Goal: Task Accomplishment & Management: Manage account settings

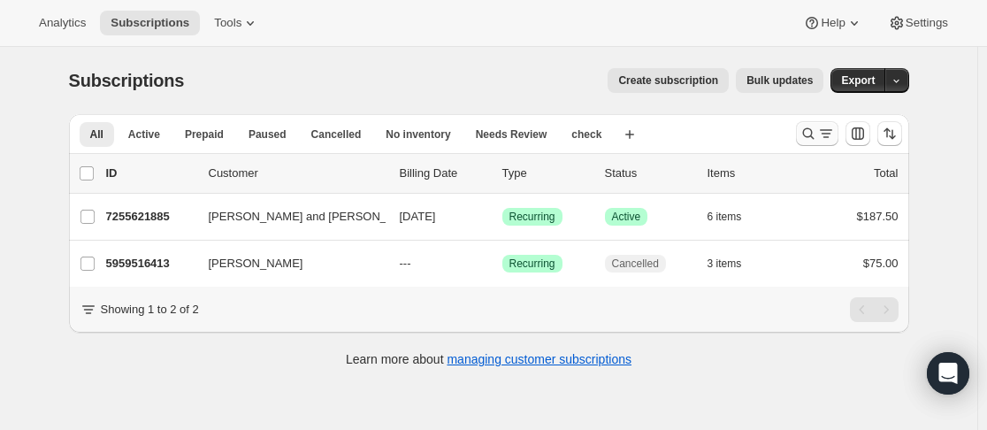
click at [817, 134] on icon "Search and filter results" at bounding box center [809, 134] width 18 height 18
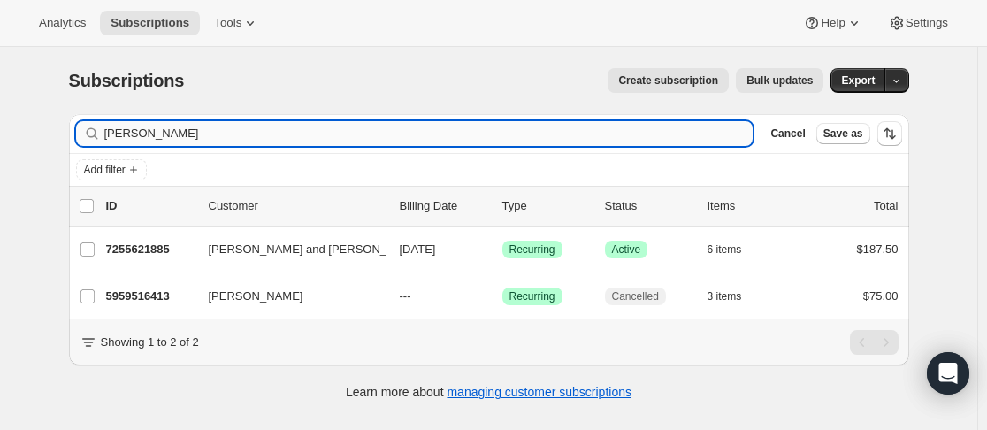
click at [513, 131] on input "[PERSON_NAME]" at bounding box center [428, 133] width 649 height 25
type input "a"
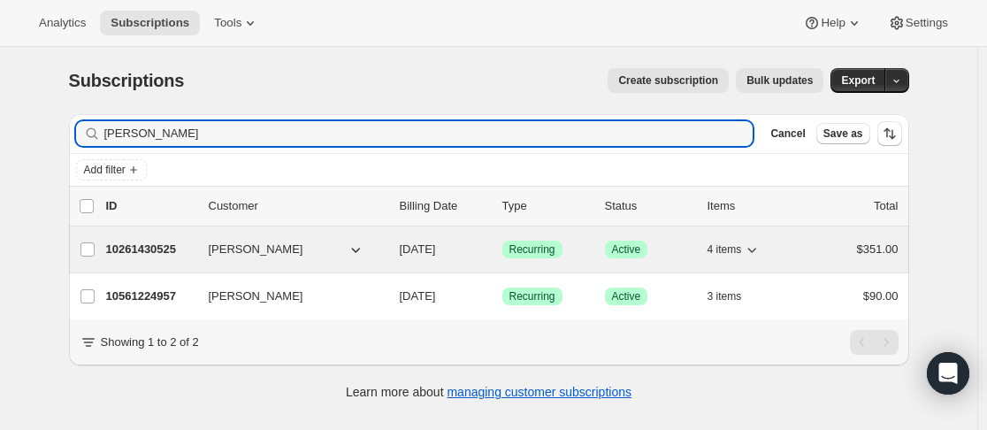
type input "[PERSON_NAME]"
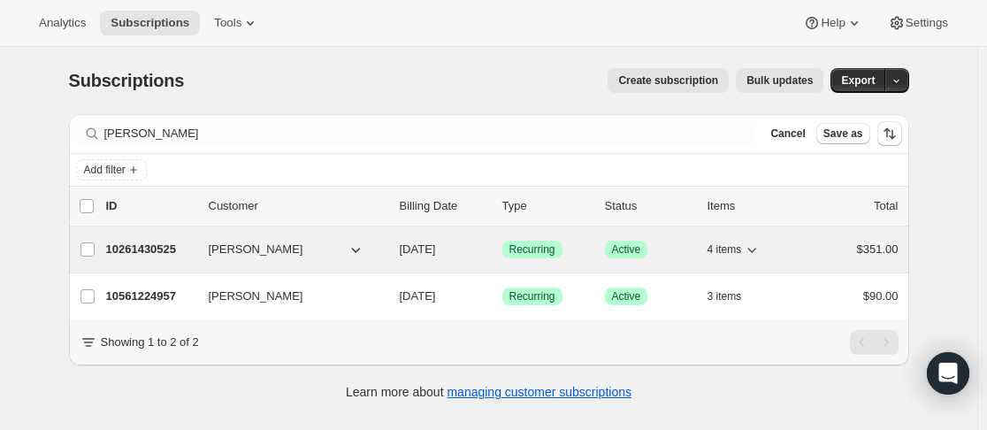
click at [203, 248] on div "10261430525 [PERSON_NAME] [DATE] Success Recurring Success Active 4 items $351.…" at bounding box center [502, 249] width 793 height 25
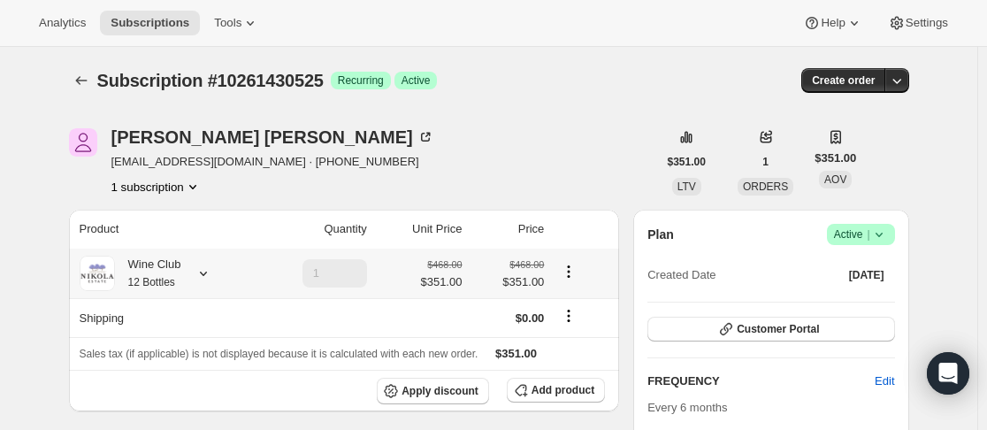
click at [211, 278] on icon at bounding box center [204, 273] width 18 height 18
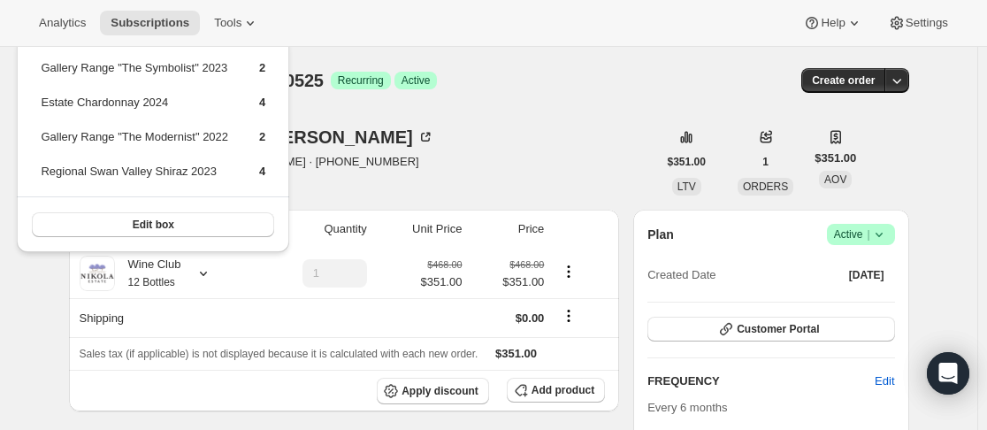
click at [463, 178] on div "[PERSON_NAME] [PERSON_NAME][EMAIL_ADDRESS][DOMAIN_NAME] · [PHONE_NUMBER] 1 subs…" at bounding box center [363, 161] width 588 height 67
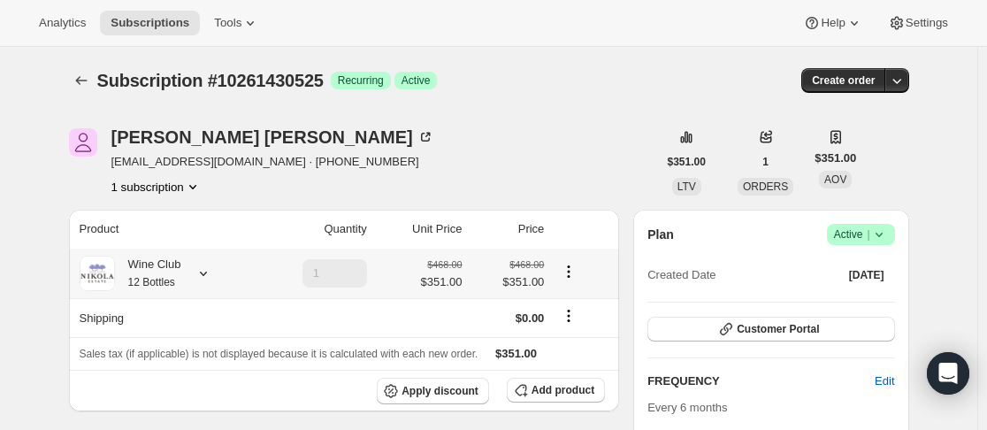
click at [210, 276] on icon at bounding box center [204, 273] width 18 height 18
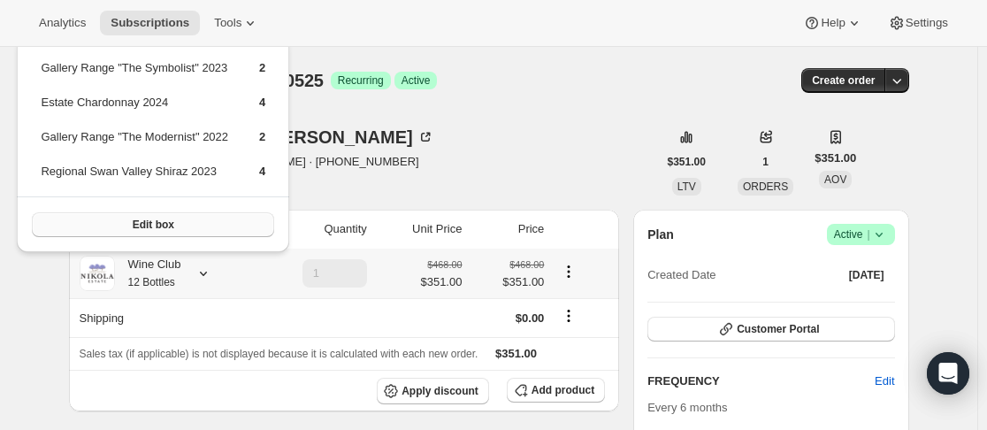
click at [155, 228] on span "Edit box" at bounding box center [154, 225] width 42 height 14
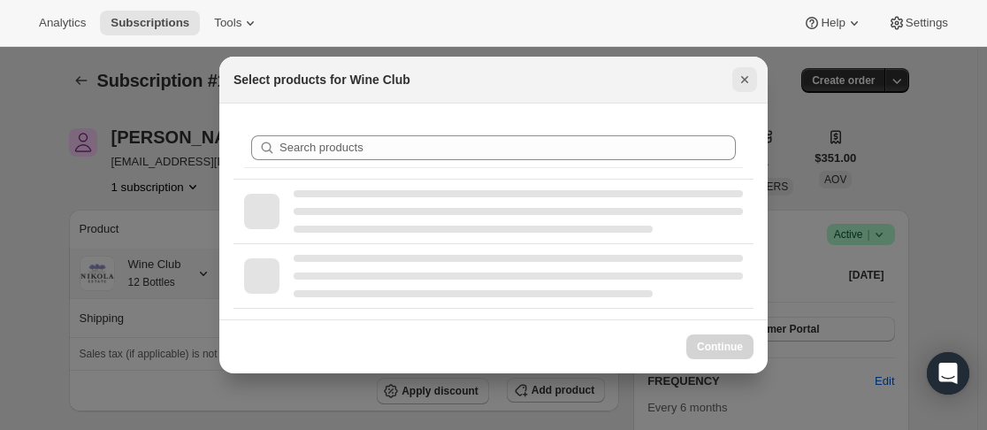
click at [751, 80] on icon "Close" at bounding box center [745, 80] width 18 height 18
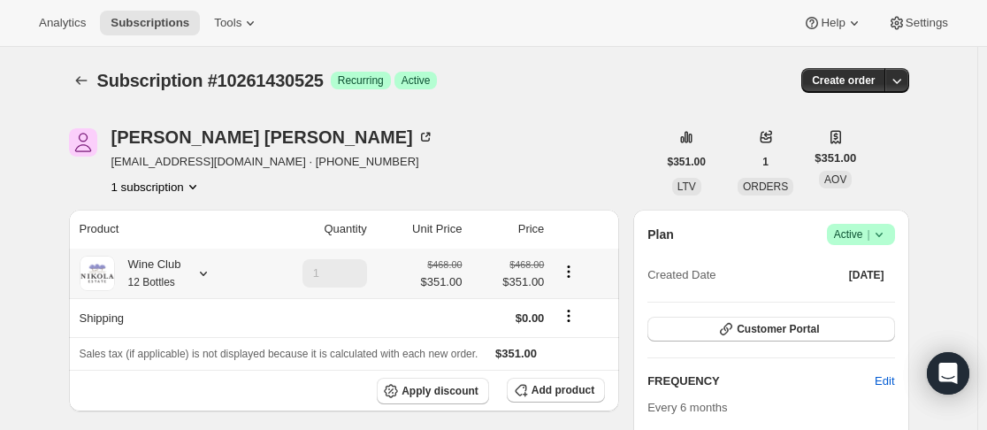
click at [207, 271] on icon at bounding box center [204, 273] width 18 height 18
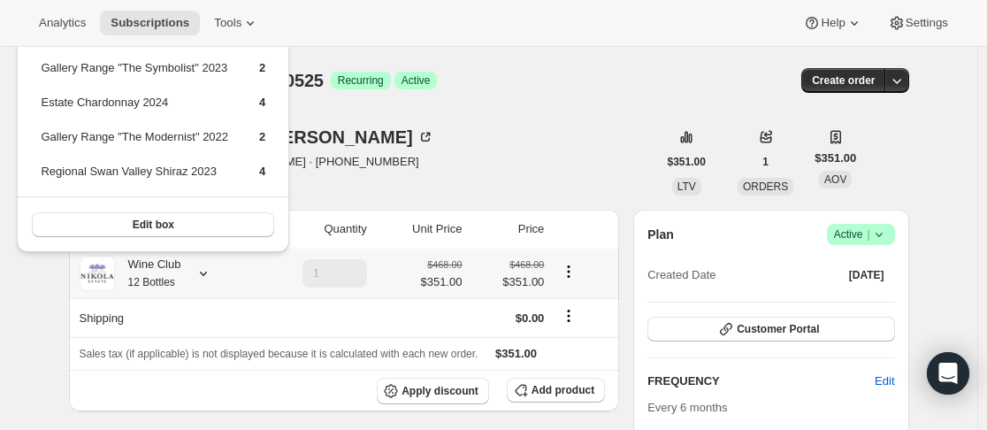
click at [249, 218] on button "Edit box" at bounding box center [153, 224] width 242 height 25
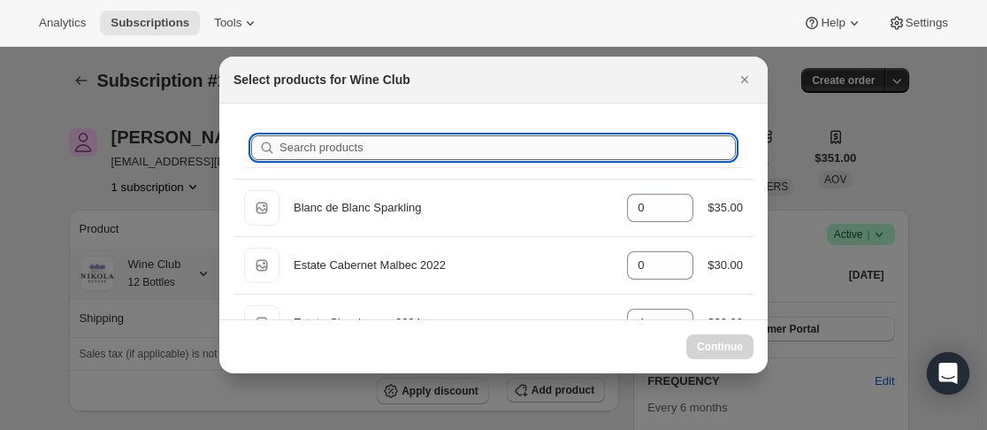
click at [392, 156] on input "Search products" at bounding box center [507, 147] width 456 height 25
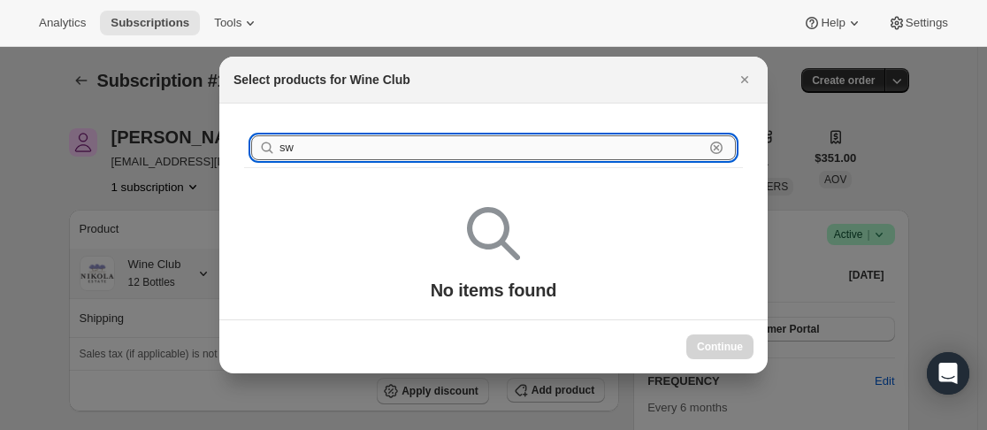
type input "s"
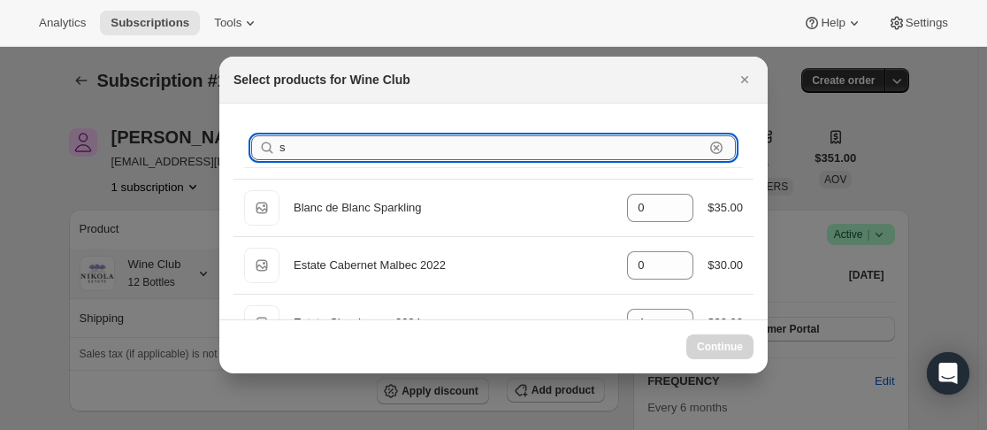
type input "sh"
type input "0"
type input "shiraz"
select select "gid://shopify/ProductVariant/43889390125309"
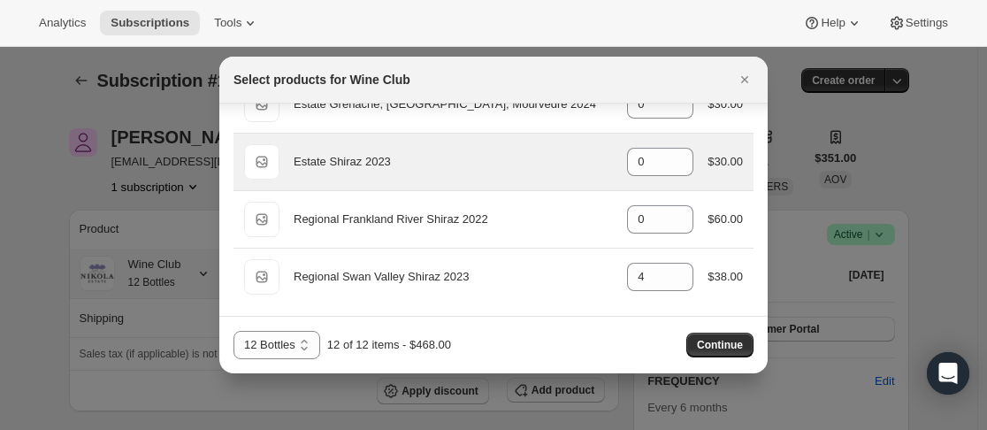
scroll to position [107, 0]
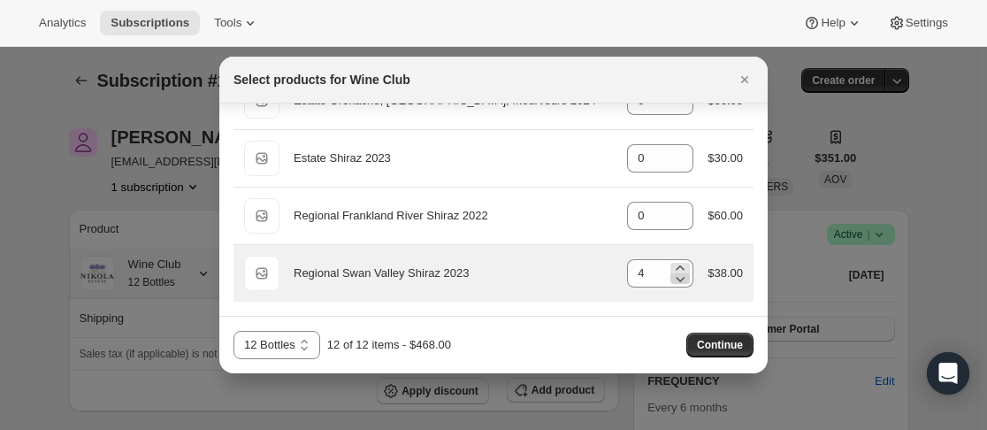
type input "shiraz"
click at [671, 279] on icon ":rp1:" at bounding box center [680, 279] width 18 height 18
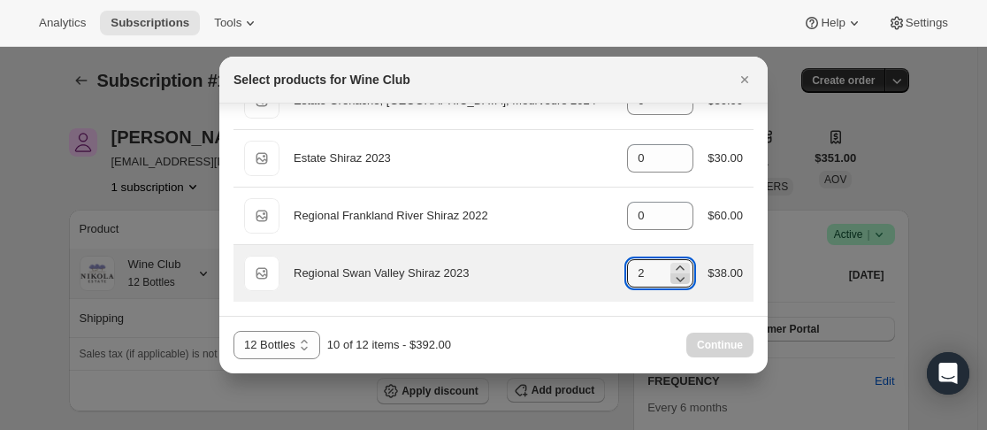
click at [671, 279] on icon ":rp1:" at bounding box center [680, 279] width 18 height 18
type input "0"
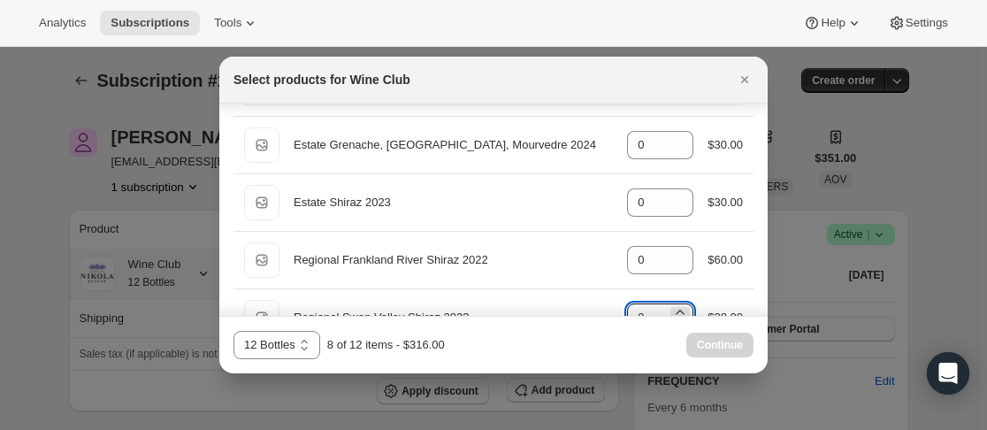
scroll to position [0, 0]
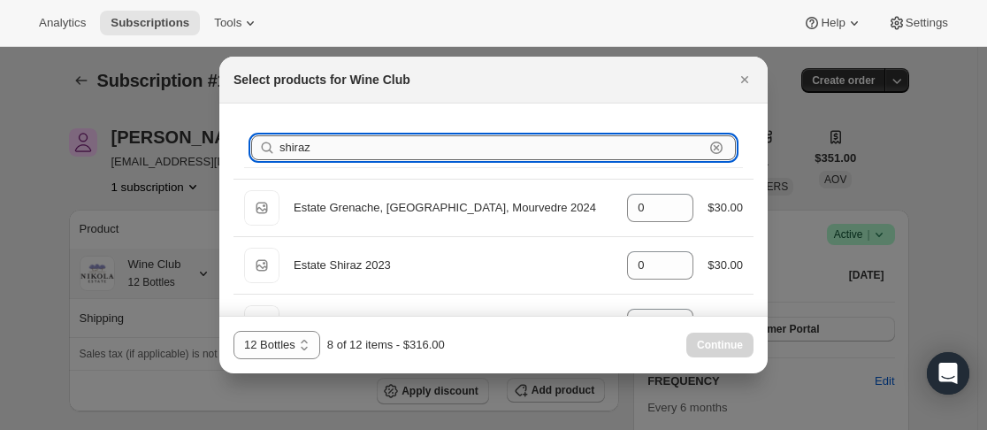
click at [427, 145] on input "shiraz" at bounding box center [491, 147] width 425 height 25
type input "s"
type input "4"
type input "m"
type input "0"
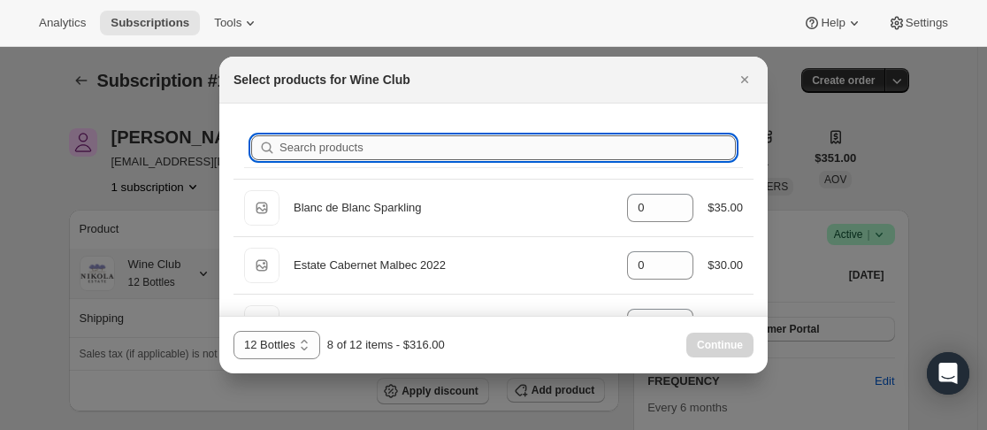
type input "2"
type input "mo"
type input "2"
type input "mod"
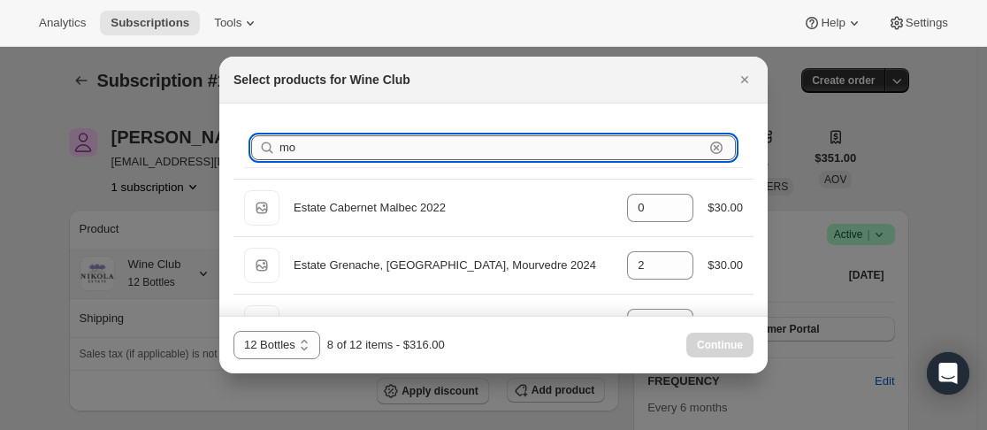
type input "2"
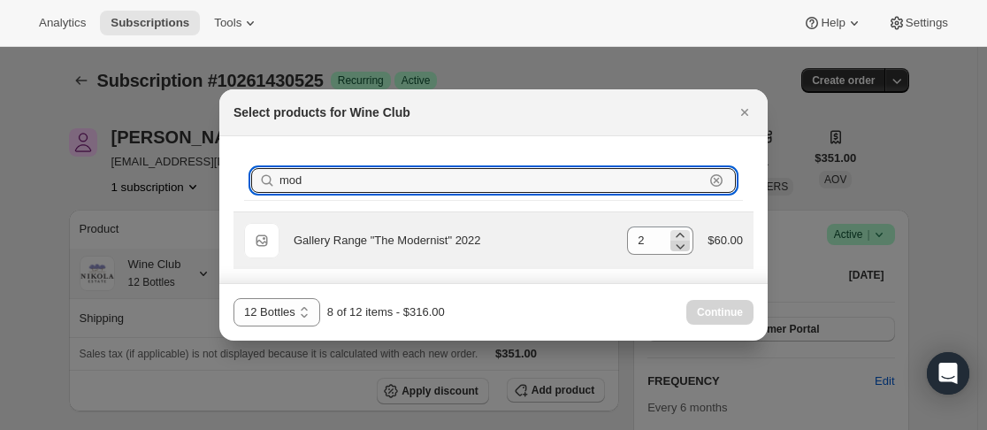
type input "mod"
click at [675, 249] on icon ":rp1:" at bounding box center [680, 246] width 18 height 18
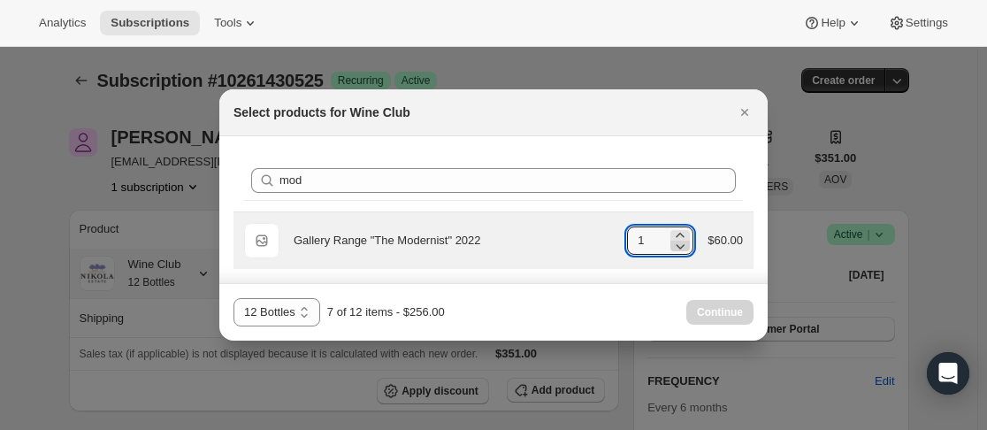
click at [678, 249] on icon ":rp1:" at bounding box center [680, 246] width 18 height 18
type input "0"
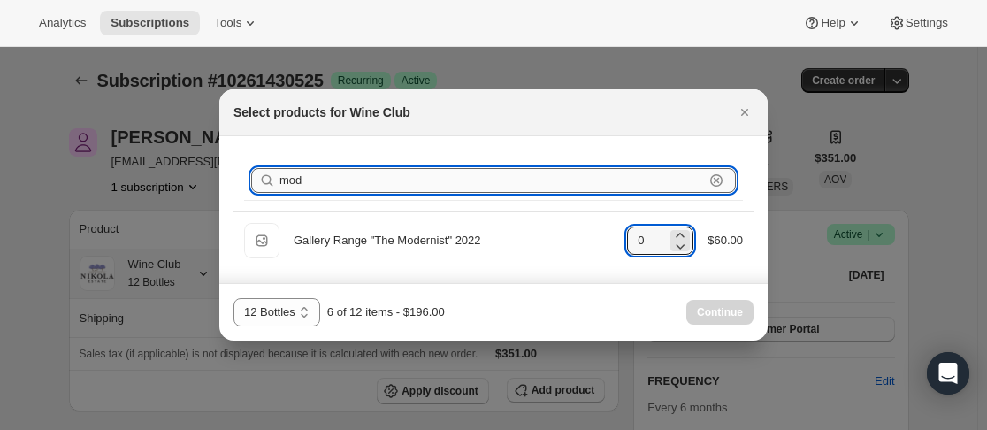
click at [642, 185] on input "mod" at bounding box center [491, 180] width 425 height 25
type input "m"
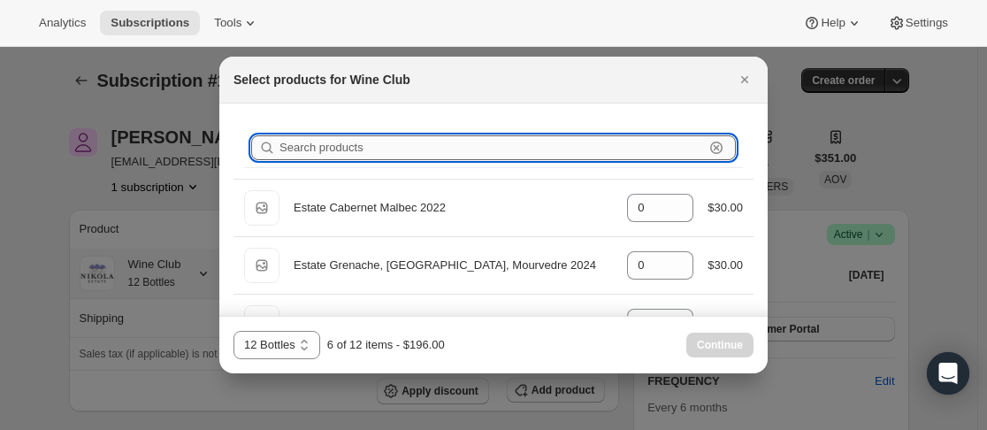
type input "4"
type input "0"
type input "f"
type input "0"
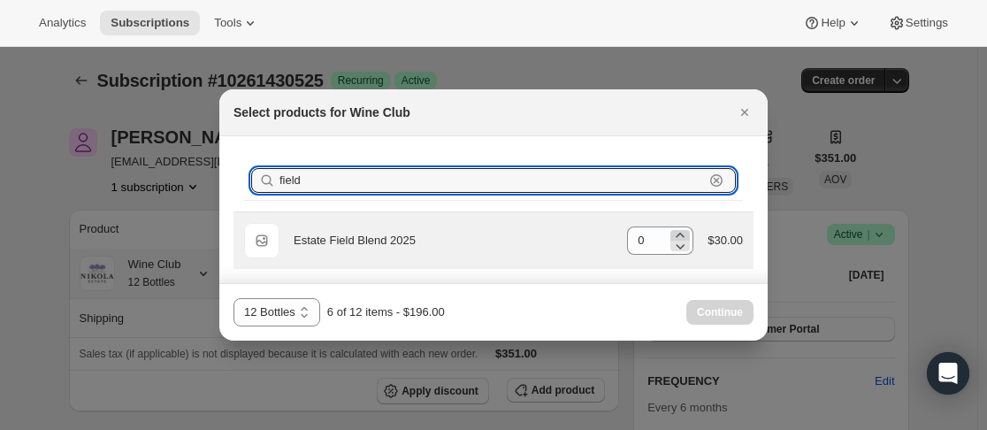
type input "field"
click at [689, 235] on icon ":rp1:" at bounding box center [680, 235] width 18 height 18
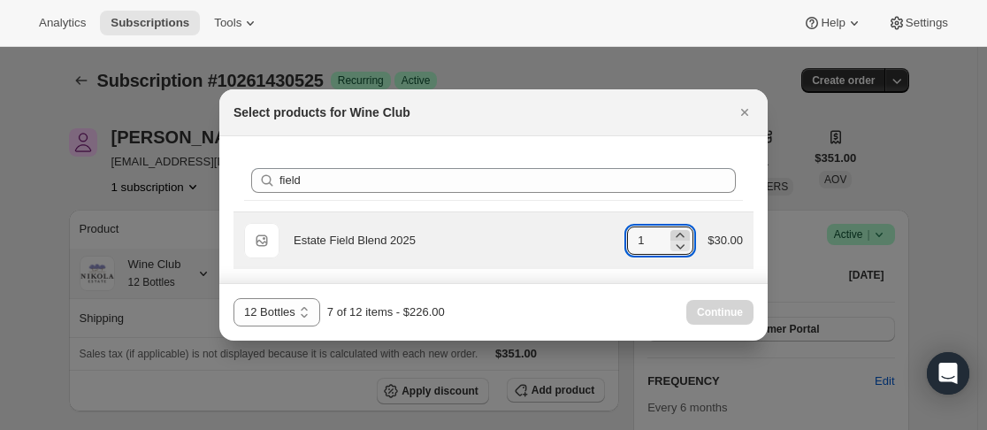
click at [689, 235] on icon ":rp1:" at bounding box center [680, 235] width 18 height 18
type input "4"
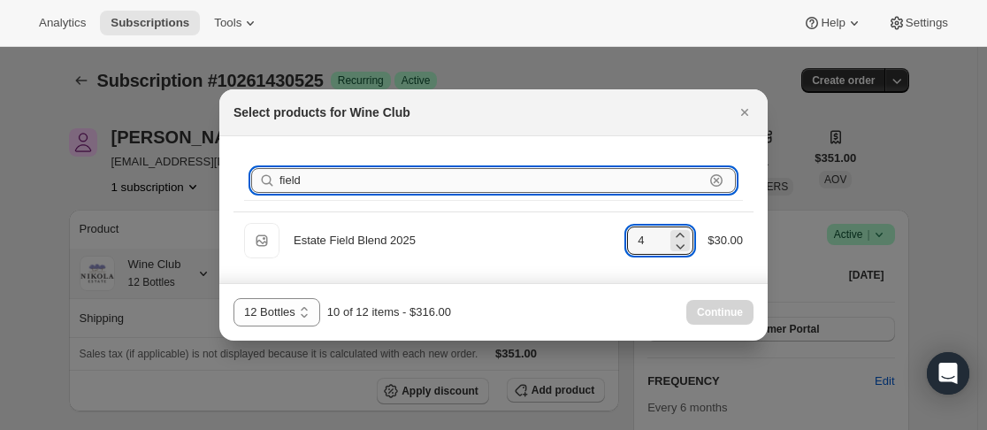
click at [536, 188] on input "field" at bounding box center [491, 180] width 425 height 25
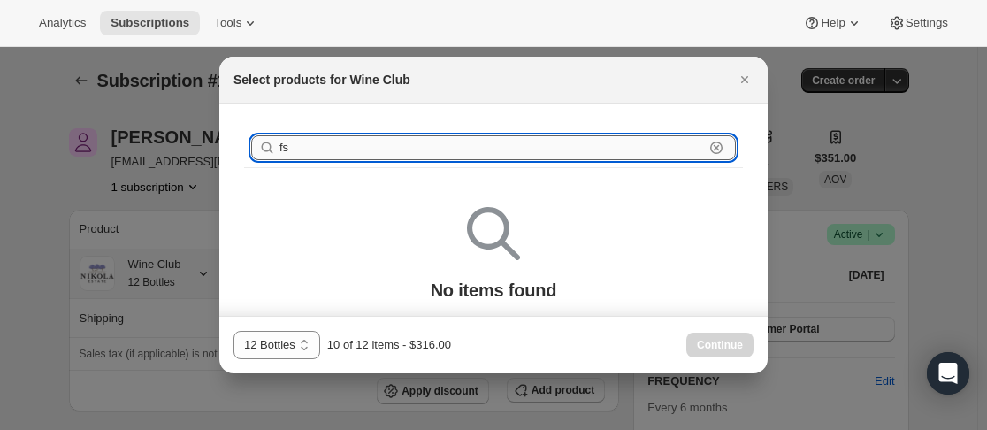
type input "f"
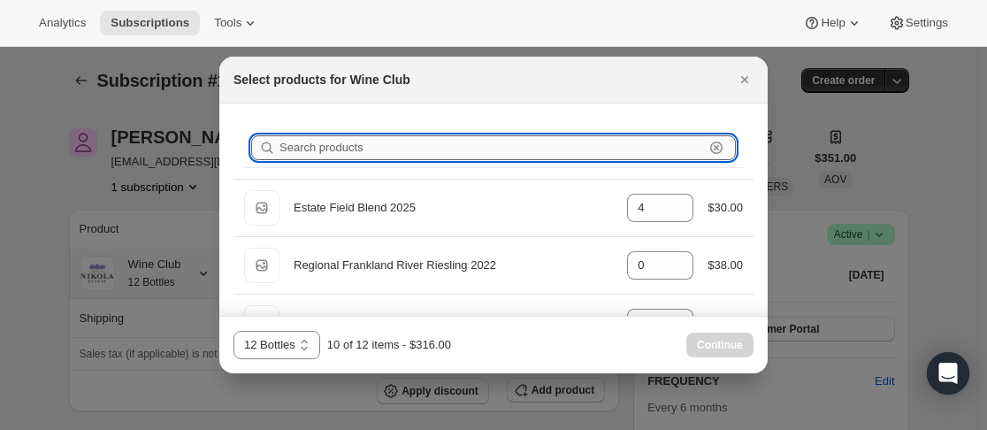
type input "0"
type input "4"
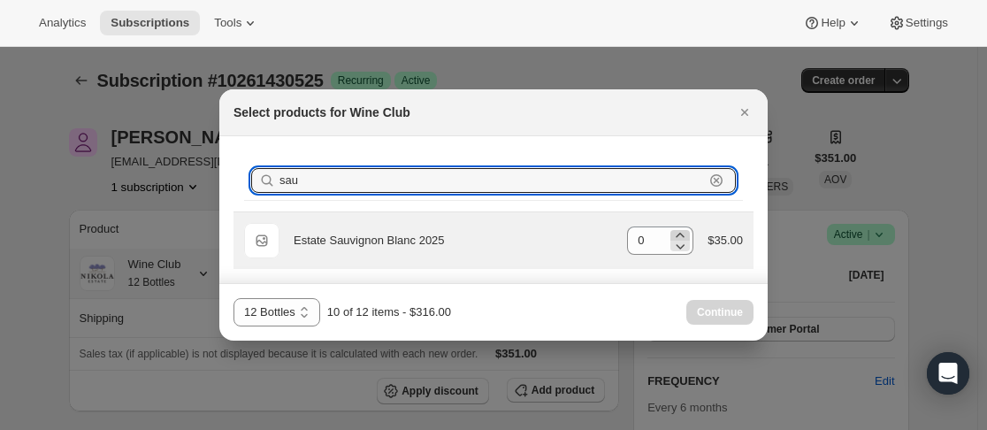
type input "sau"
click at [675, 234] on icon ":rp1:" at bounding box center [680, 235] width 18 height 18
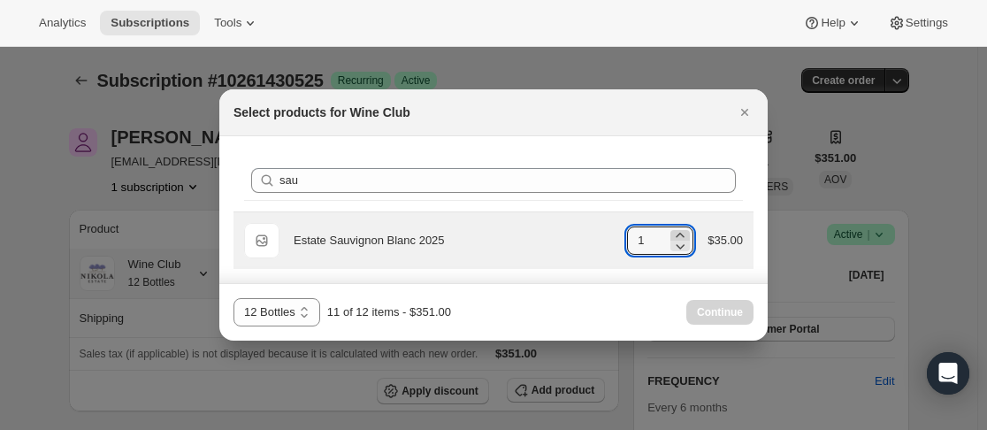
click at [675, 234] on icon ":rp1:" at bounding box center [680, 235] width 18 height 18
type input "2"
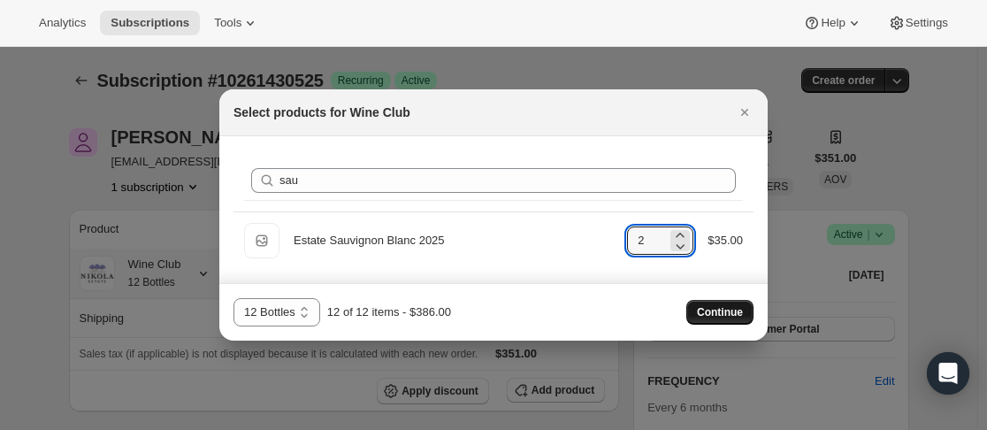
click at [719, 306] on span "Continue" at bounding box center [720, 312] width 46 height 14
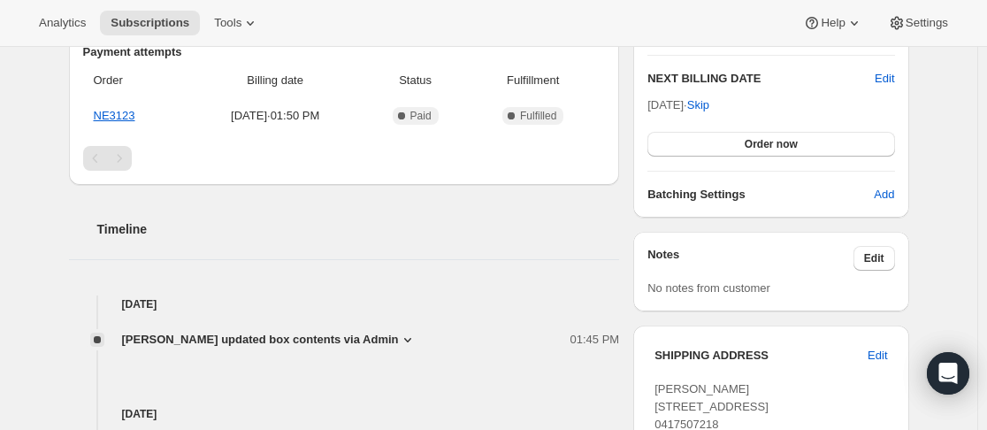
scroll to position [907, 0]
